Goal: Find contact information: Find phone

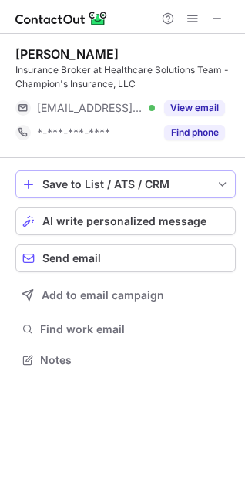
scroll to position [349, 245]
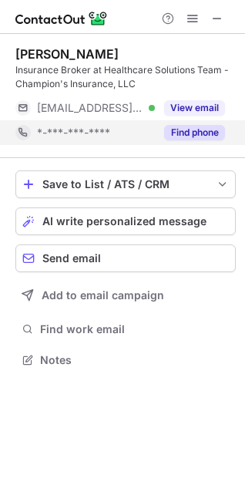
click at [174, 131] on button "Find phone" at bounding box center [194, 132] width 61 height 15
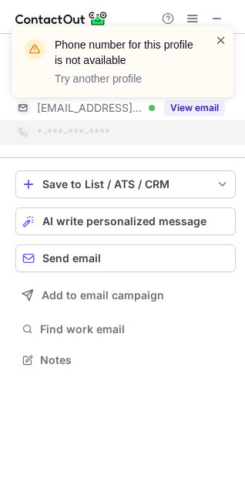
click at [222, 39] on span at bounding box center [221, 39] width 12 height 15
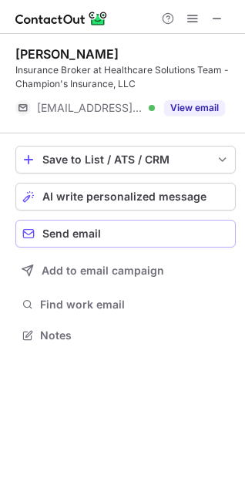
scroll to position [324, 245]
click at [70, 56] on div "Briana Kramer" at bounding box center [66, 53] width 103 height 15
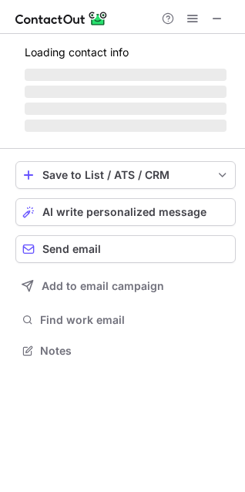
scroll to position [335, 245]
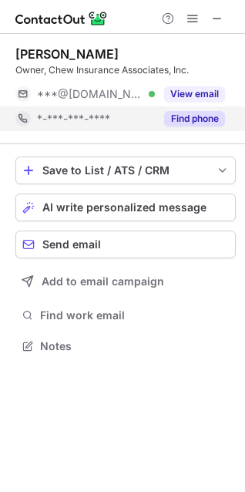
click at [190, 120] on button "Find phone" at bounding box center [194, 118] width 61 height 15
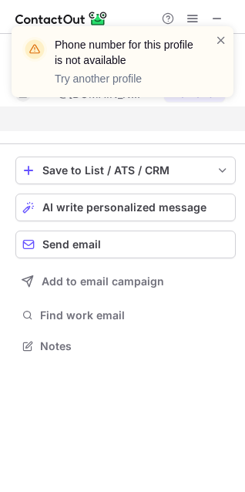
scroll to position [311, 245]
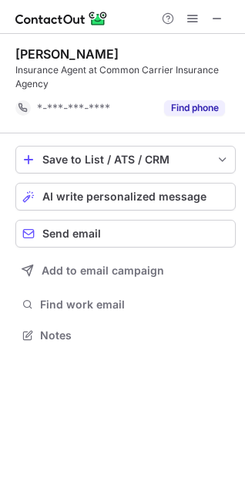
scroll to position [324, 245]
